Goal: Entertainment & Leisure: Consume media (video, audio)

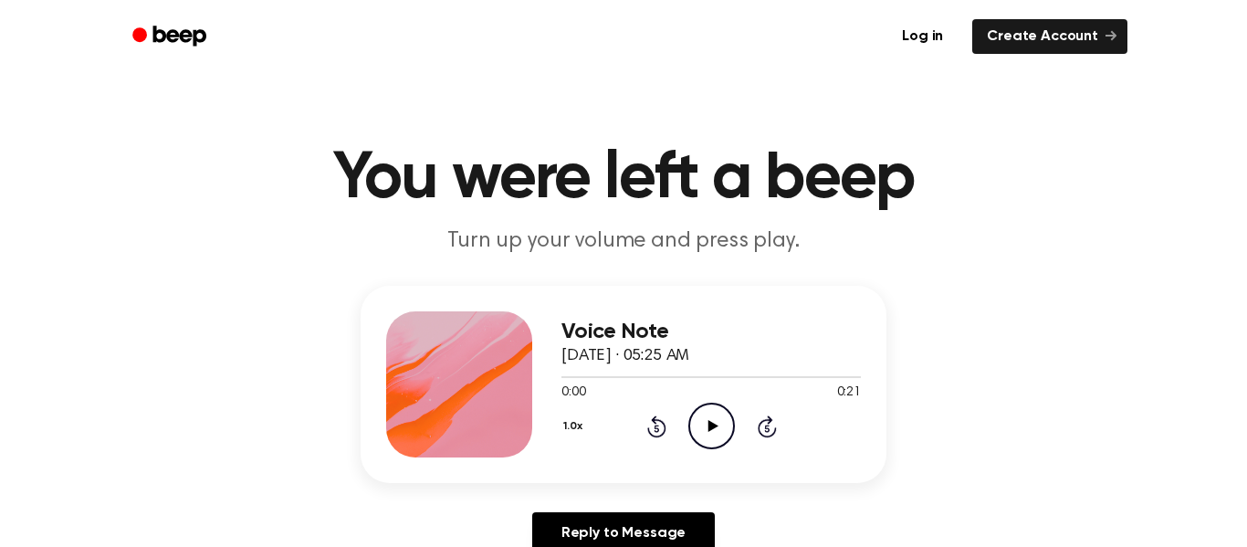
click at [702, 431] on icon "Play Audio" at bounding box center [711, 426] width 47 height 47
click at [727, 423] on icon "Play Audio" at bounding box center [711, 426] width 47 height 47
click at [420, 523] on div "Reply to Message" at bounding box center [624, 540] width 526 height 57
click at [1014, 424] on div "Voice Note September 24, 2025 · 05:25 AM 0:08 0:21 Your browser does not suppor…" at bounding box center [623, 427] width 1203 height 283
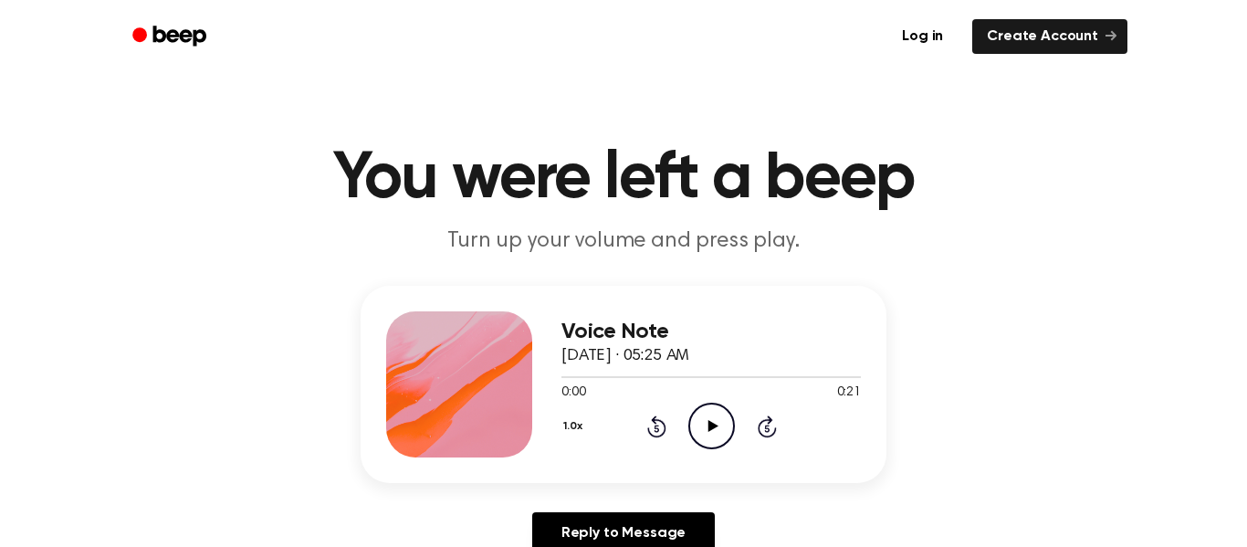
click at [698, 440] on icon "Play Audio" at bounding box center [711, 426] width 47 height 47
click at [698, 443] on icon "Play Audio" at bounding box center [711, 426] width 47 height 47
click at [712, 417] on icon "Play Audio" at bounding box center [711, 426] width 47 height 47
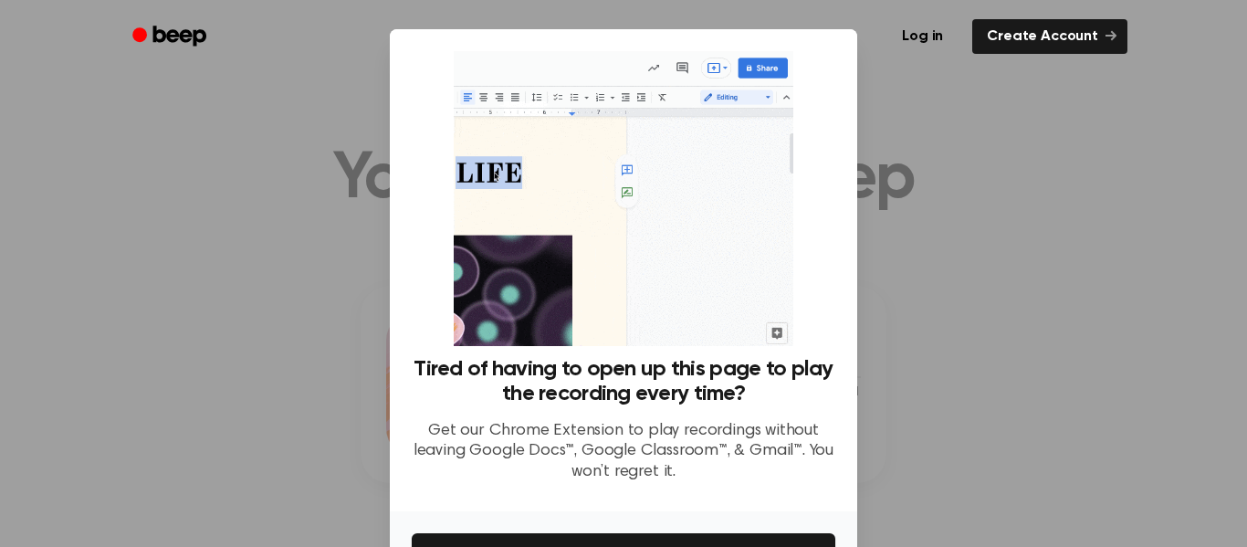
click at [888, 171] on div at bounding box center [623, 273] width 1247 height 547
click at [698, 299] on img at bounding box center [623, 198] width 339 height 295
click at [707, 303] on img at bounding box center [623, 198] width 339 height 295
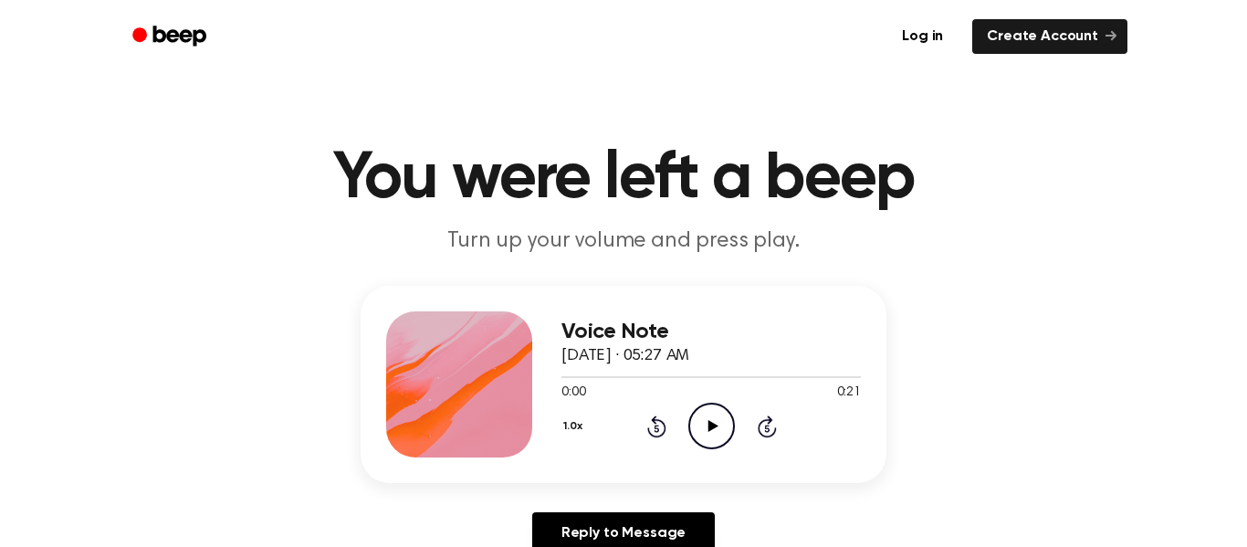
click at [714, 436] on icon "Play Audio" at bounding box center [711, 426] width 47 height 47
click at [712, 420] on icon "Play Audio" at bounding box center [711, 426] width 47 height 47
click at [699, 438] on icon "Play Audio" at bounding box center [711, 426] width 47 height 47
click at [680, 389] on div "0:00 0:19" at bounding box center [711, 392] width 299 height 19
click at [709, 422] on icon at bounding box center [712, 426] width 8 height 12
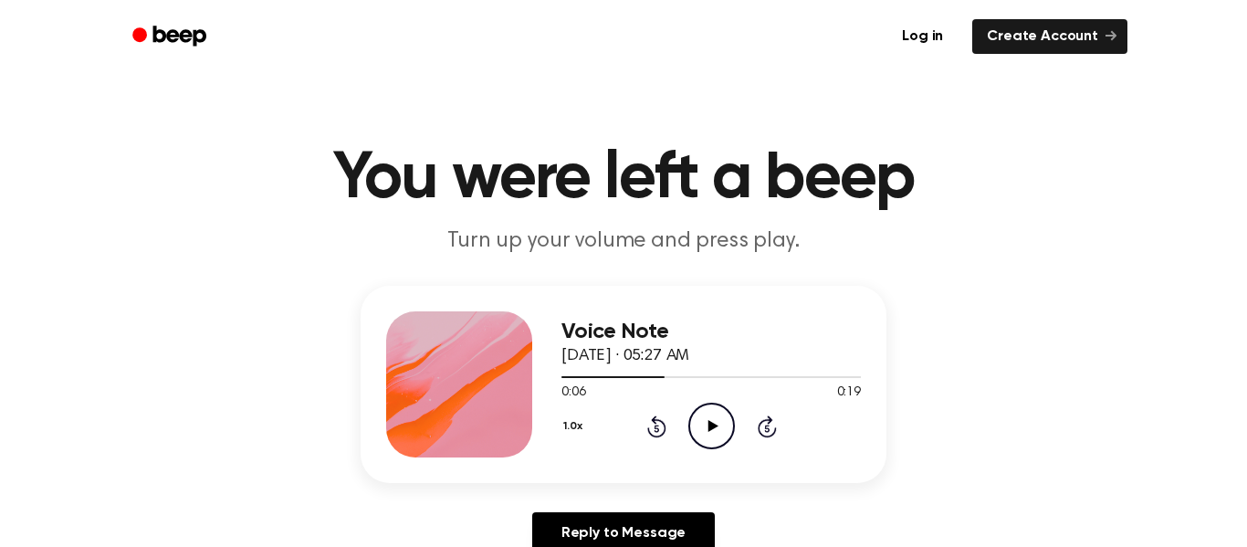
click at [709, 422] on icon at bounding box center [713, 426] width 10 height 12
click at [563, 387] on span "0:08" at bounding box center [574, 392] width 24 height 19
click at [566, 380] on div at bounding box center [711, 376] width 299 height 15
click at [709, 413] on icon "Pause Audio" at bounding box center [711, 426] width 47 height 47
click at [709, 416] on icon "Play Audio" at bounding box center [711, 426] width 47 height 47
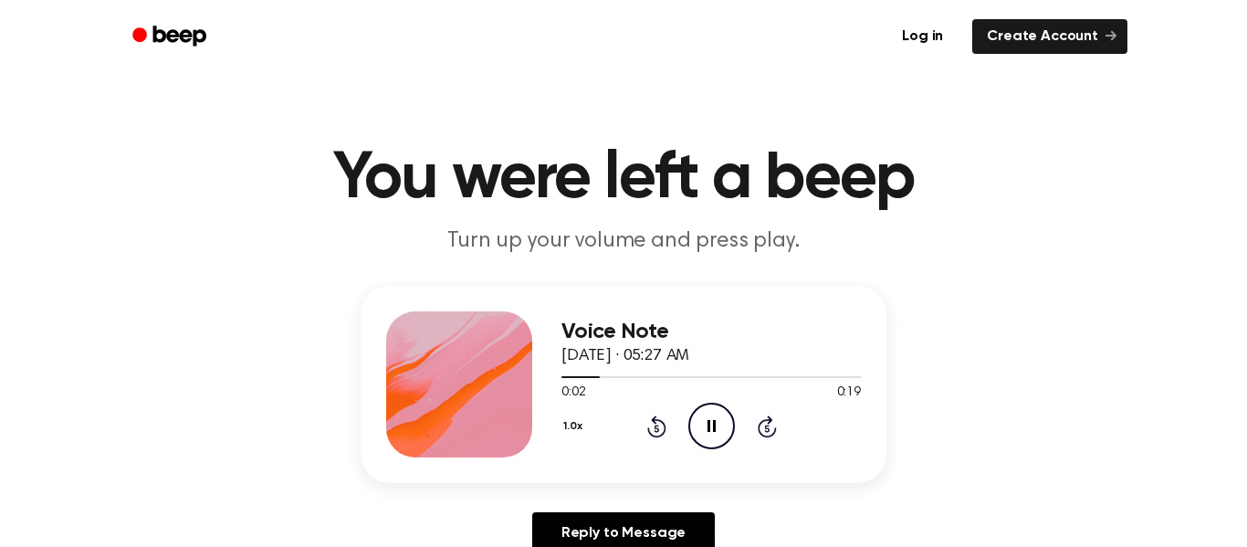
click at [720, 437] on icon "Pause Audio" at bounding box center [711, 426] width 47 height 47
click at [709, 435] on icon "Play Audio" at bounding box center [711, 426] width 47 height 47
click at [566, 380] on div at bounding box center [711, 376] width 299 height 15
click at [705, 417] on icon "Play Audio" at bounding box center [711, 426] width 47 height 47
click at [706, 415] on icon "Play Audio" at bounding box center [711, 426] width 47 height 47
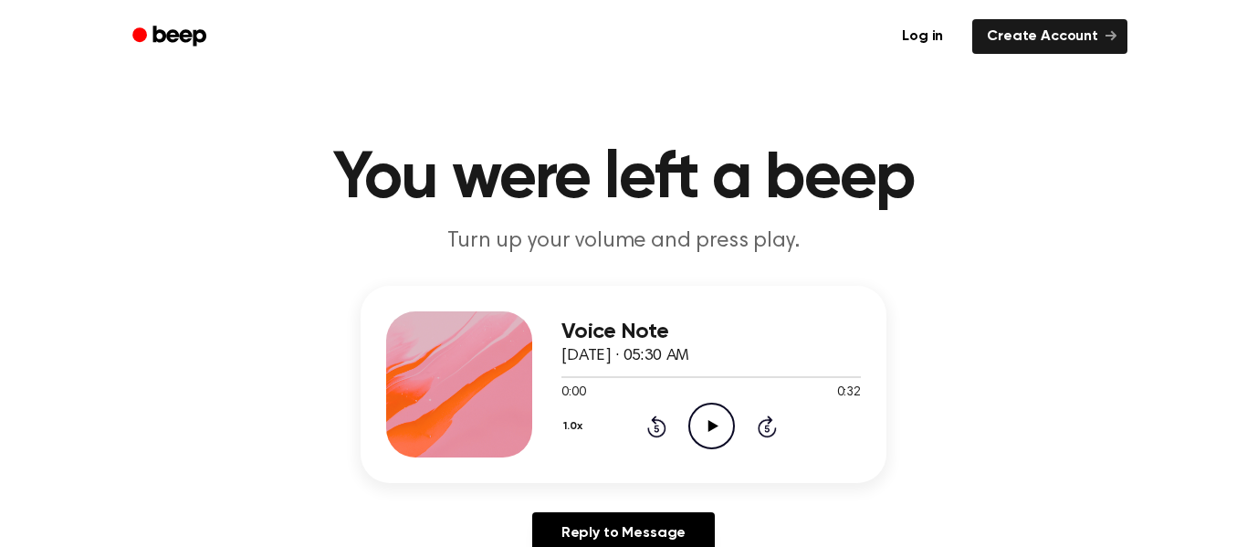
click at [716, 426] on icon at bounding box center [713, 426] width 10 height 12
click at [563, 377] on div at bounding box center [629, 377] width 135 height 2
click at [719, 451] on div "Voice Note [DATE] · 05:31 AM 0:00 0:16 Your browser does not support the [objec…" at bounding box center [711, 384] width 299 height 146
click at [717, 435] on icon "Play Audio" at bounding box center [711, 426] width 47 height 47
click at [700, 430] on icon "Play Audio" at bounding box center [711, 426] width 47 height 47
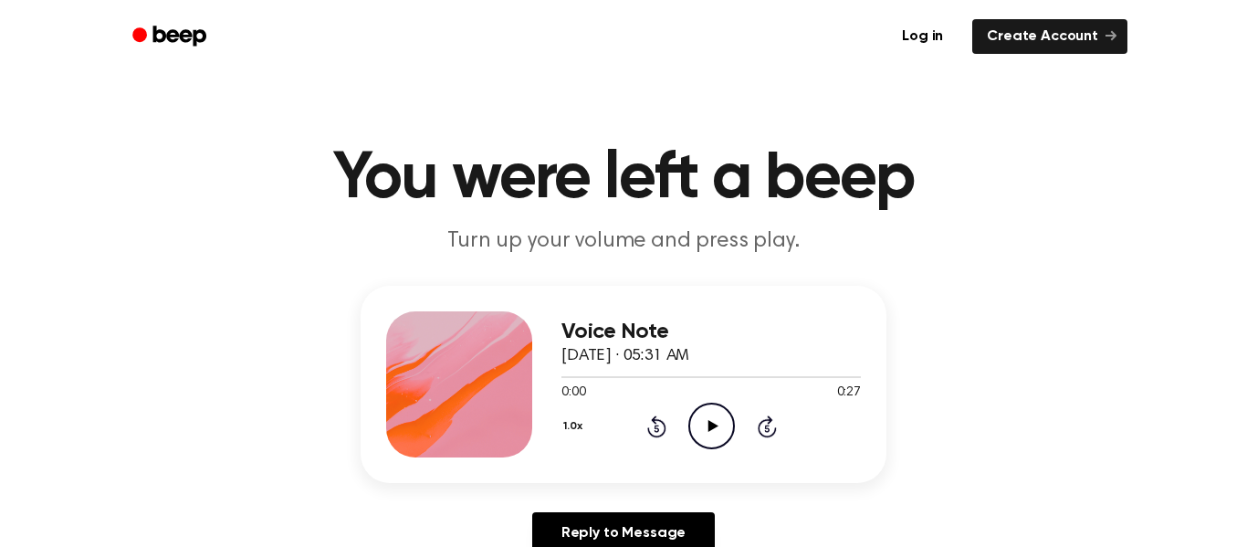
click at [722, 417] on icon "Play Audio" at bounding box center [711, 426] width 47 height 47
click at [713, 422] on icon "Play Audio" at bounding box center [711, 426] width 47 height 47
click at [709, 409] on icon "Play Audio" at bounding box center [711, 426] width 47 height 47
click at [717, 443] on icon "Play Audio" at bounding box center [711, 426] width 47 height 47
click at [558, 376] on div "Voice Note September 24, 2025 · 05:28 AM 0:03 0:09 Your browser does not suppor…" at bounding box center [624, 384] width 526 height 197
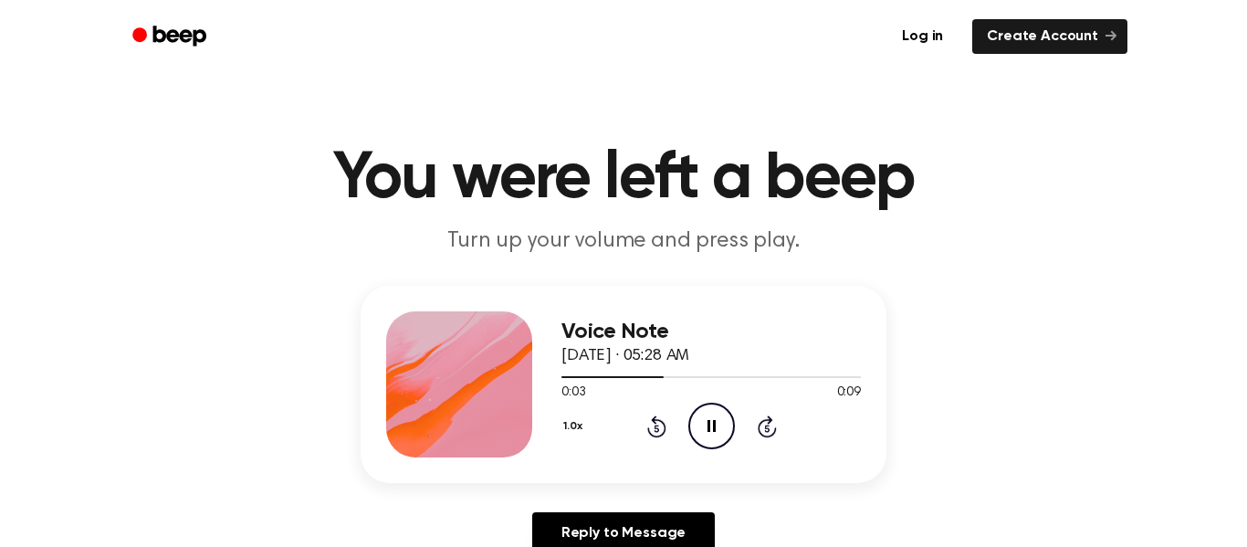
click at [564, 376] on div at bounding box center [613, 377] width 102 height 2
click at [703, 429] on icon "Pause Audio" at bounding box center [711, 426] width 47 height 47
click at [703, 429] on icon "Play Audio" at bounding box center [711, 426] width 47 height 47
